Goal: Information Seeking & Learning: Learn about a topic

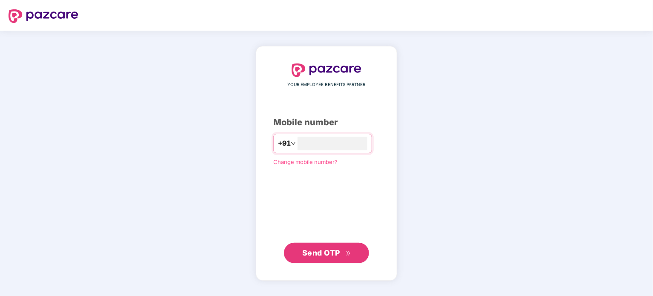
type input "**********"
click at [334, 253] on span "Send OTP" at bounding box center [321, 252] width 38 height 9
click at [337, 252] on span "Send OTP" at bounding box center [321, 252] width 38 height 9
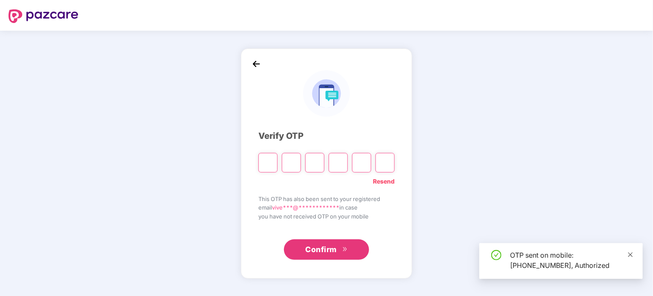
click at [630, 253] on icon "close" at bounding box center [631, 254] width 5 height 5
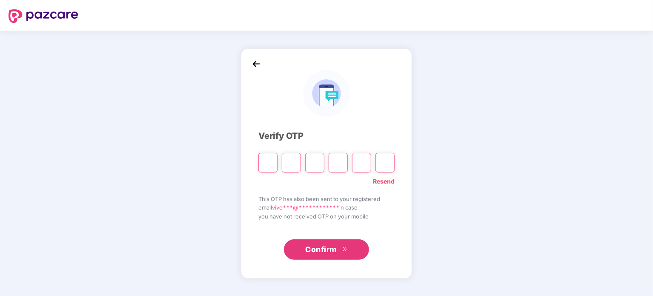
click at [268, 163] on input "Please enter verification code. Digit 1" at bounding box center [268, 163] width 19 height 20
type input "*"
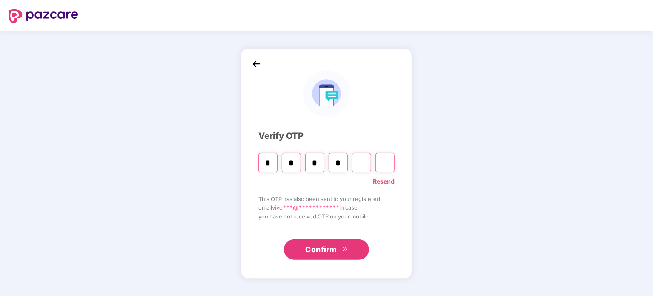
type input "*"
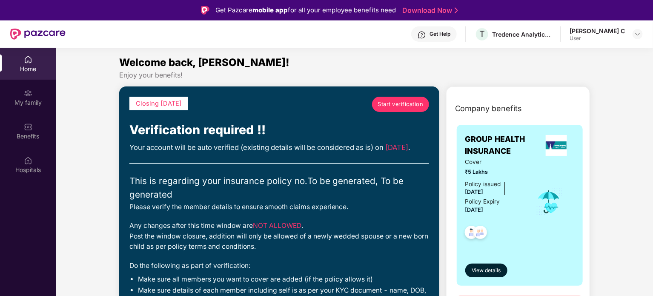
click at [400, 104] on span "Start verification" at bounding box center [401, 104] width 46 height 9
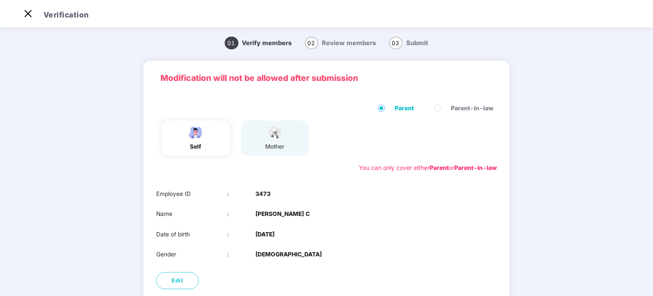
click at [331, 44] on span "Review members" at bounding box center [349, 43] width 54 height 8
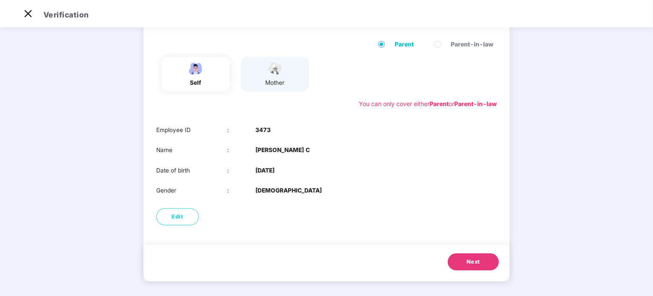
scroll to position [66, 0]
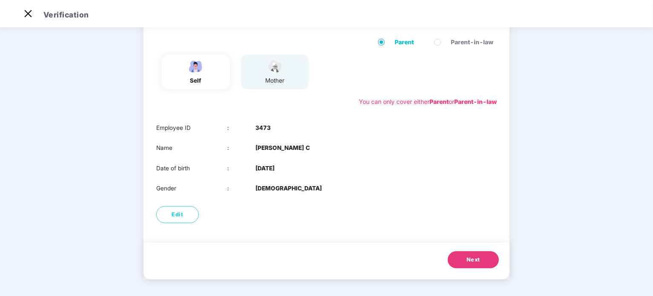
click at [463, 256] on button "Next" at bounding box center [473, 259] width 51 height 17
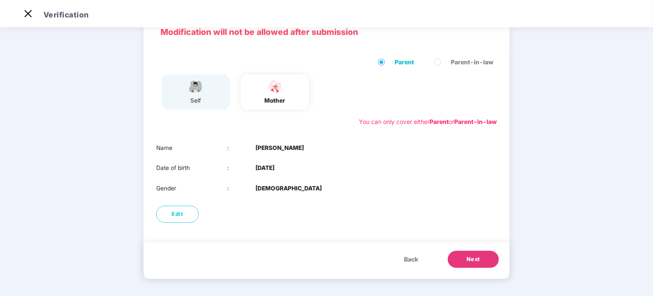
scroll to position [46, 0]
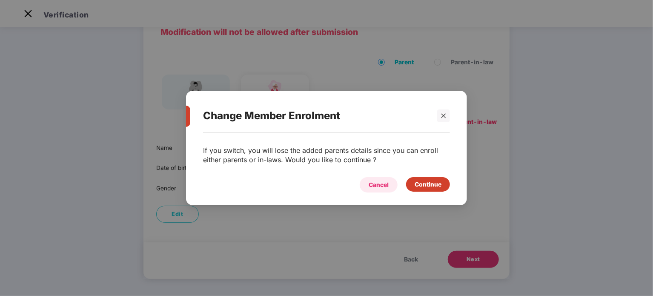
click at [382, 184] on div "Cancel" at bounding box center [379, 184] width 20 height 9
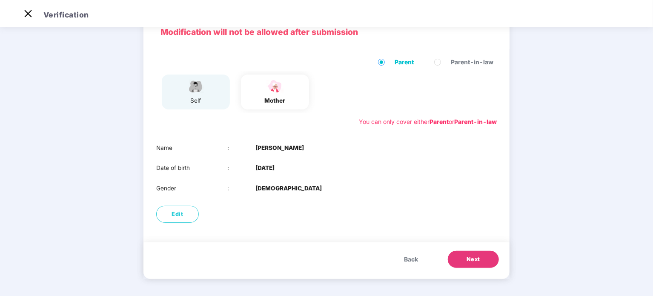
click at [472, 256] on span "Next" at bounding box center [474, 259] width 14 height 9
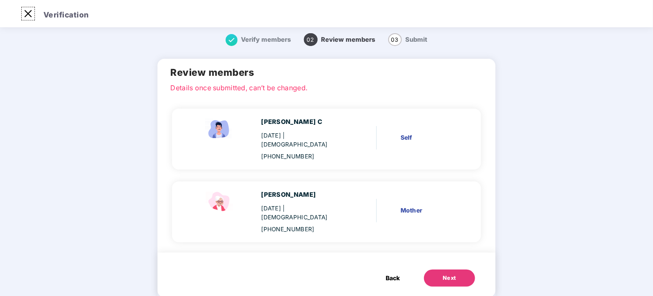
click at [28, 14] on img at bounding box center [28, 14] width 14 height 14
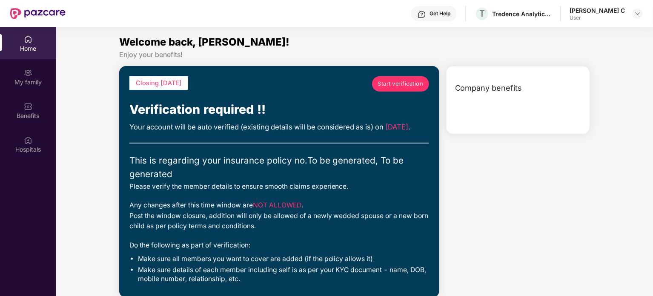
scroll to position [48, 0]
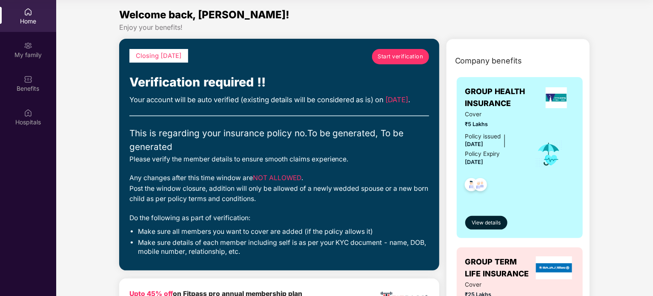
click at [23, 56] on div "My family" at bounding box center [28, 55] width 56 height 9
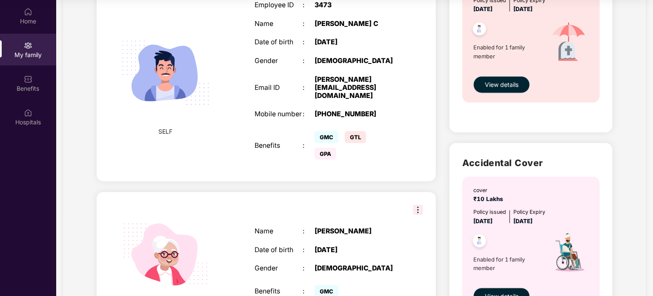
scroll to position [423, 0]
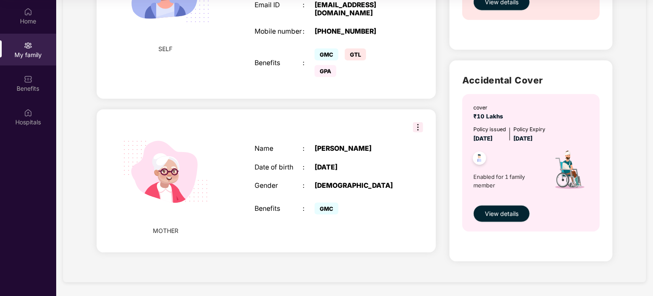
click at [415, 122] on img at bounding box center [418, 127] width 10 height 10
click at [419, 215] on div "MOTHER Name : [PERSON_NAME] Date of birth : [DEMOGRAPHIC_DATA] Gender : [DEMOGR…" at bounding box center [267, 180] width 340 height 143
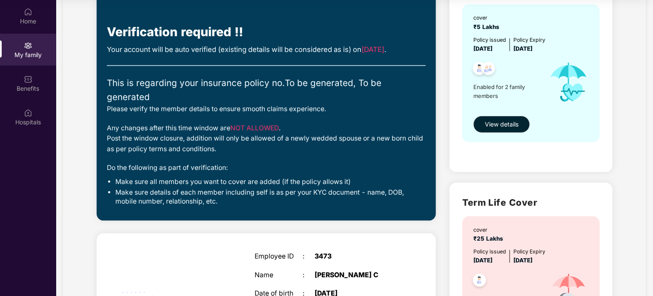
scroll to position [0, 0]
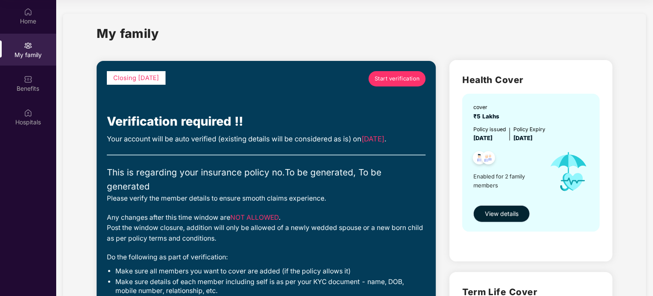
click at [504, 216] on span "View details" at bounding box center [502, 213] width 34 height 9
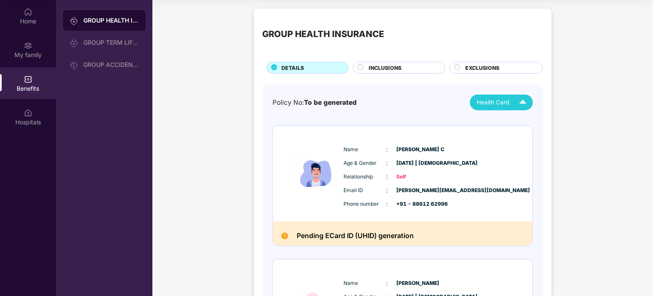
click at [520, 106] on img at bounding box center [523, 102] width 15 height 15
click at [539, 85] on div "Policy No: To be generated Health Card Name : [PERSON_NAME] Age & Gender : [DAT…" at bounding box center [402, 247] width 281 height 327
click at [363, 67] on div at bounding box center [361, 68] width 7 height 9
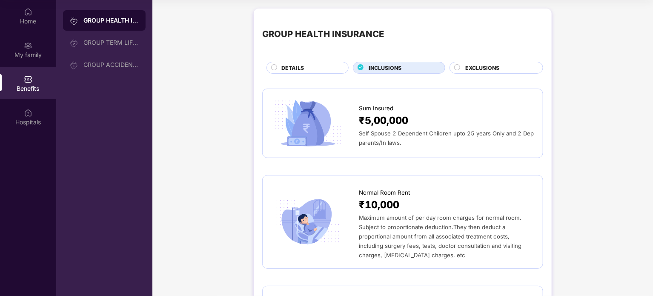
click at [479, 66] on span "EXCLUSIONS" at bounding box center [483, 68] width 34 height 8
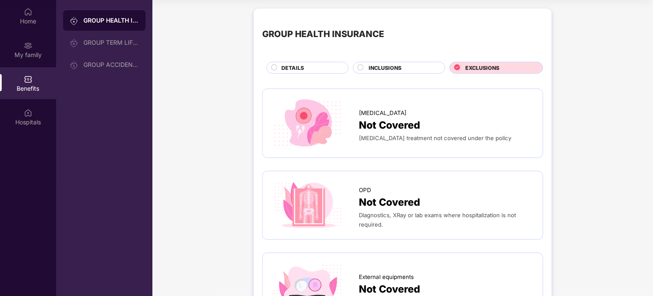
scroll to position [113, 0]
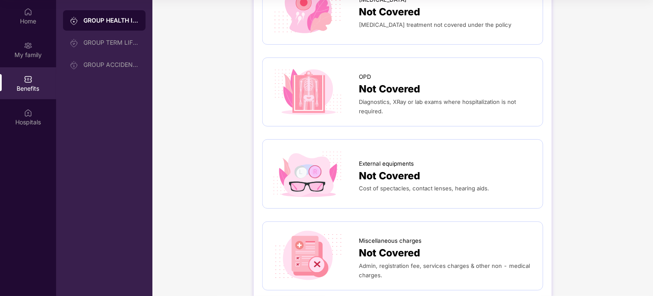
click at [350, 106] on div at bounding box center [315, 91] width 88 height 51
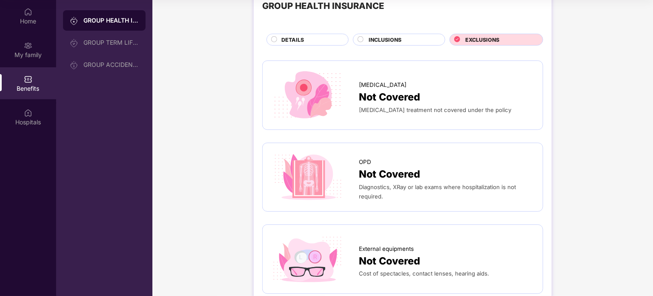
click at [375, 90] on span "Not Covered" at bounding box center [389, 97] width 61 height 16
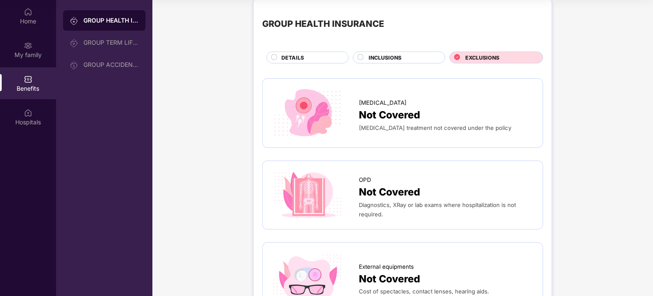
scroll to position [0, 0]
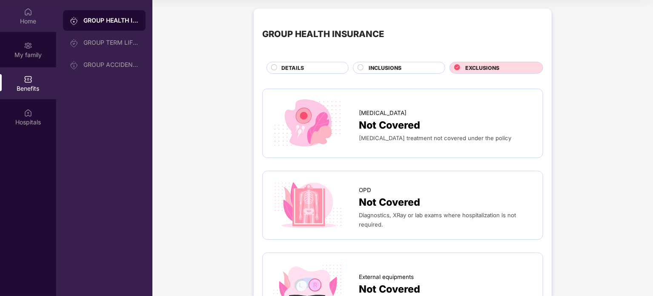
click at [26, 16] on img at bounding box center [28, 12] width 9 height 9
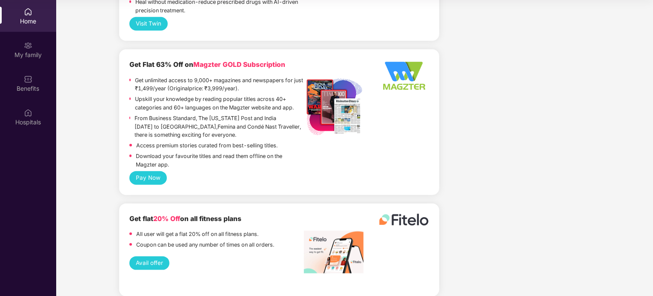
scroll to position [1995, 0]
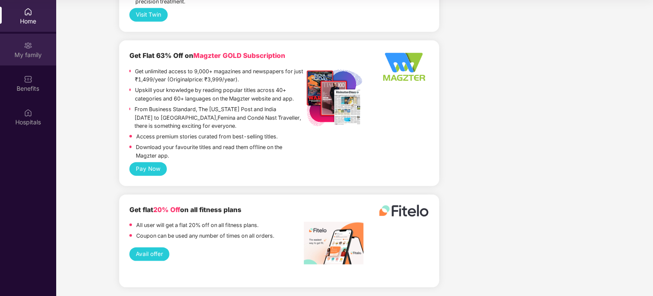
click at [3, 53] on div "My family" at bounding box center [28, 54] width 56 height 9
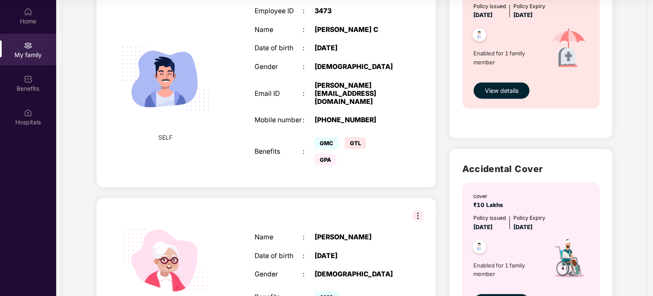
scroll to position [397, 0]
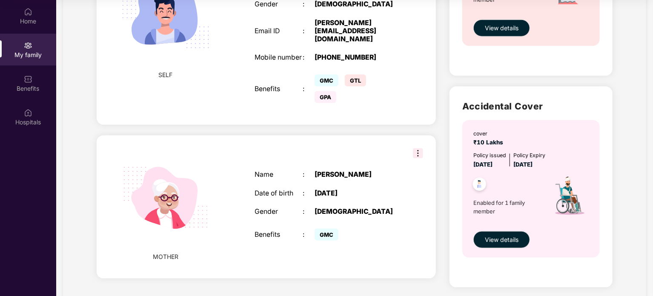
click at [185, 38] on img at bounding box center [166, 16] width 108 height 108
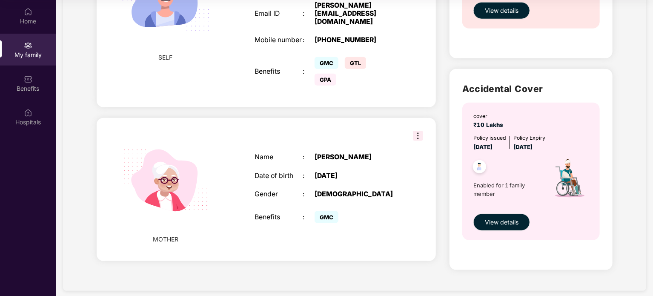
scroll to position [423, 0]
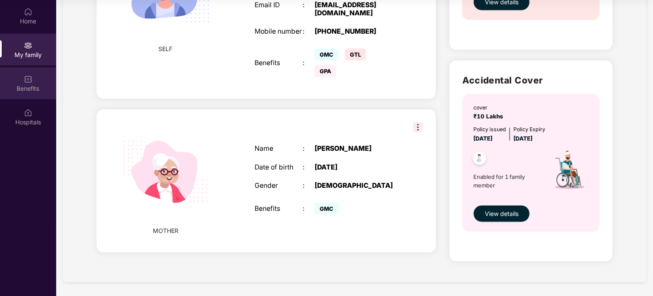
click at [21, 75] on div "Benefits" at bounding box center [28, 83] width 56 height 32
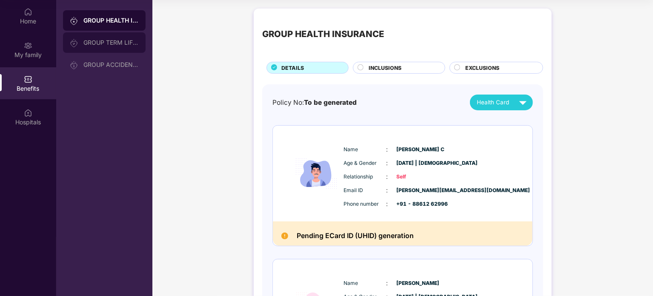
click at [104, 42] on div "GROUP TERM LIFE INSURANCE" at bounding box center [110, 42] width 55 height 7
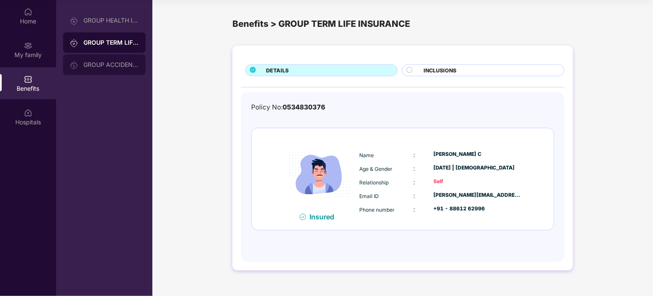
click at [98, 66] on div "GROUP ACCIDENTAL INSURANCE" at bounding box center [110, 64] width 55 height 7
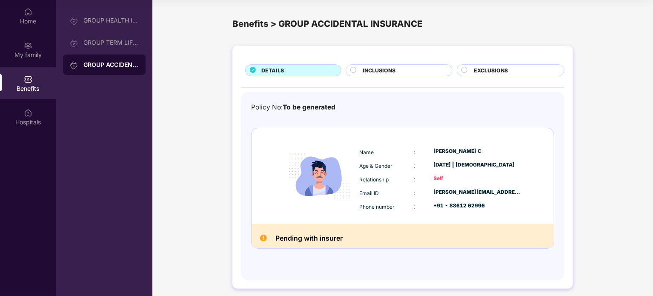
scroll to position [5, 0]
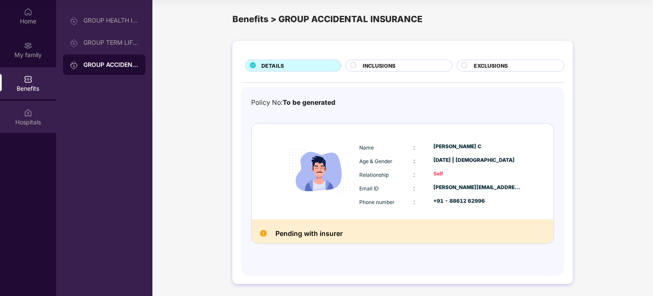
click at [19, 118] on div "Hospitals" at bounding box center [28, 122] width 56 height 9
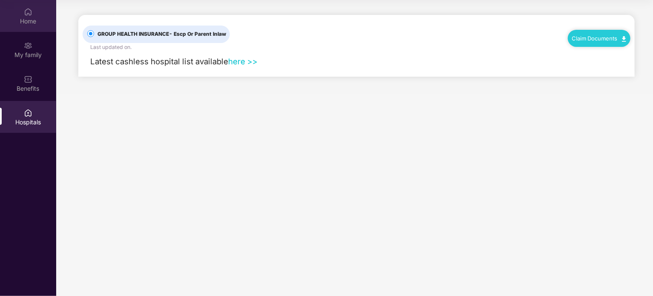
click at [26, 26] on div "Home" at bounding box center [28, 16] width 56 height 32
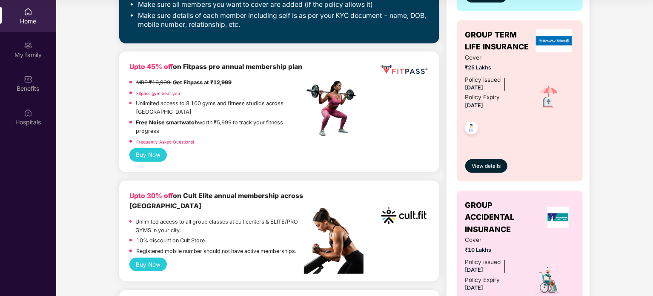
scroll to position [57, 0]
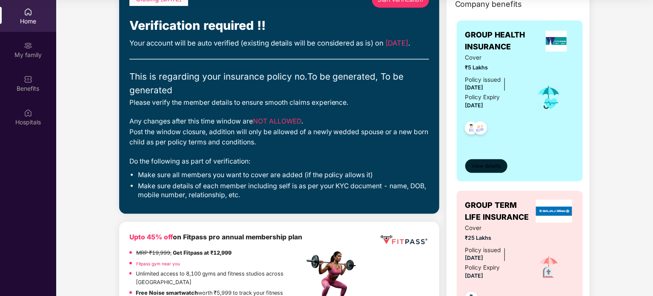
click at [472, 164] on span "View details" at bounding box center [486, 166] width 29 height 8
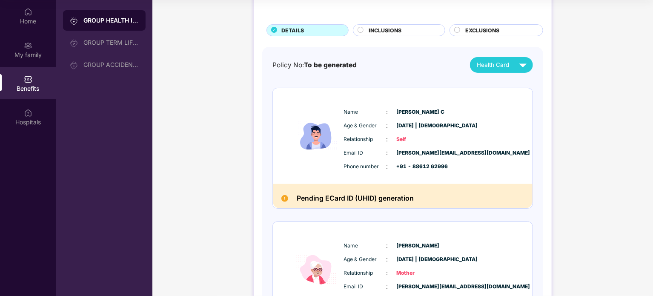
scroll to position [113, 0]
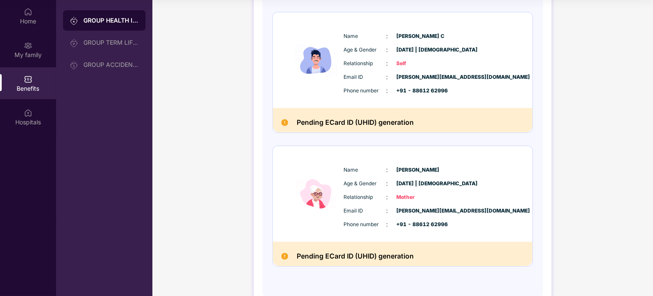
click at [406, 75] on span "[PERSON_NAME][EMAIL_ADDRESS][DOMAIN_NAME]" at bounding box center [418, 77] width 43 height 8
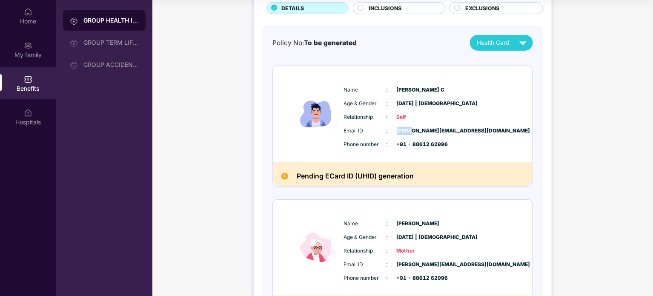
scroll to position [0, 0]
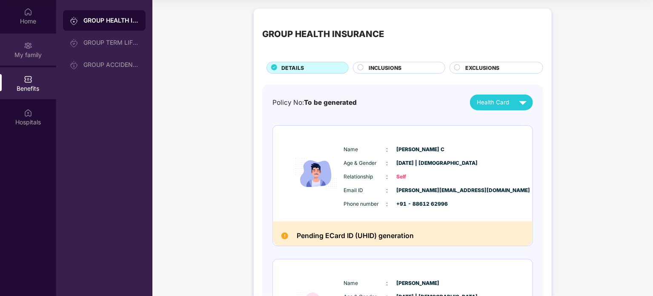
click at [41, 60] on div "My family" at bounding box center [28, 50] width 56 height 32
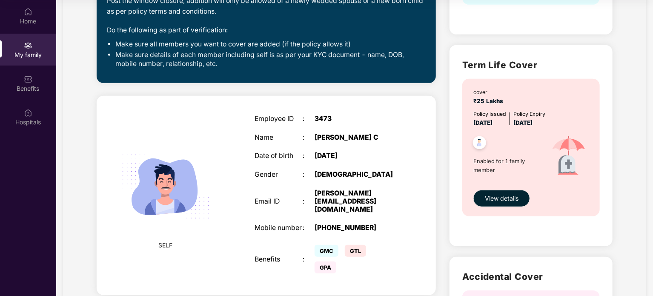
scroll to position [369, 0]
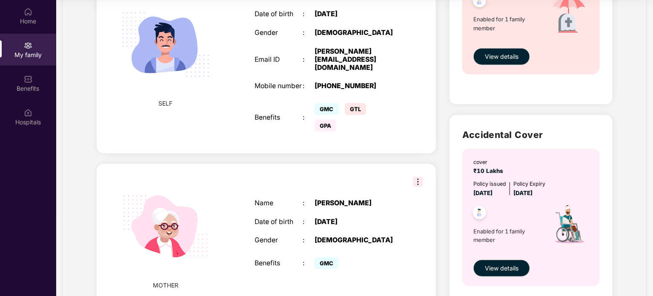
click at [423, 164] on div "MOTHER Name : [PERSON_NAME] Date of birth : [DEMOGRAPHIC_DATA] Gender : [DEMOGR…" at bounding box center [267, 235] width 340 height 143
click at [417, 177] on img at bounding box center [418, 182] width 10 height 10
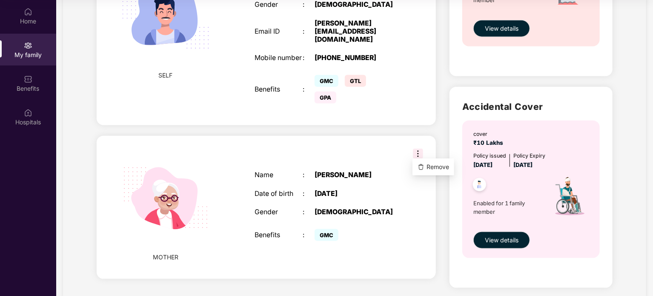
scroll to position [423, 0]
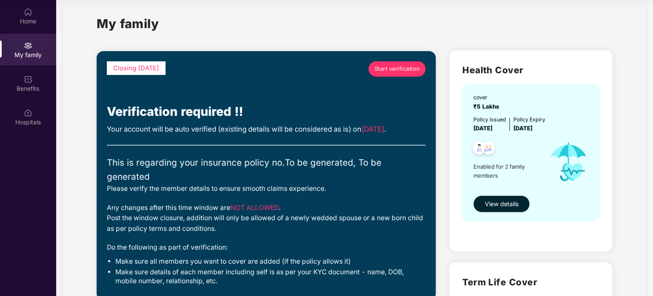
scroll to position [0, 0]
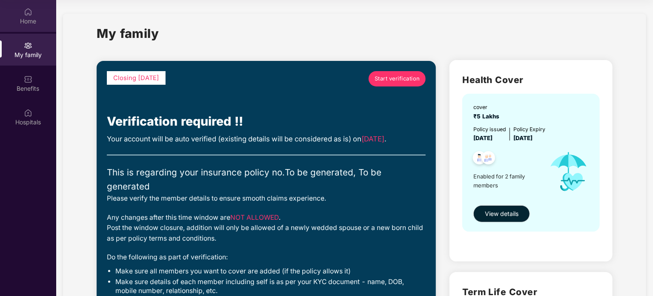
click at [33, 23] on div "Home" at bounding box center [28, 21] width 56 height 9
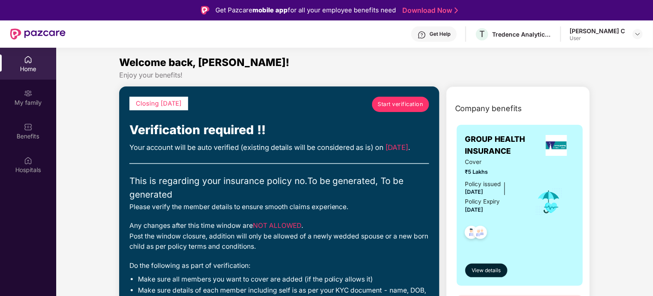
click at [629, 34] on div "[PERSON_NAME] C User" at bounding box center [606, 34] width 73 height 15
click at [637, 33] on img at bounding box center [638, 34] width 7 height 7
click at [564, 56] on div "Logout" at bounding box center [598, 54] width 111 height 17
